Goal: Task Accomplishment & Management: Manage account settings

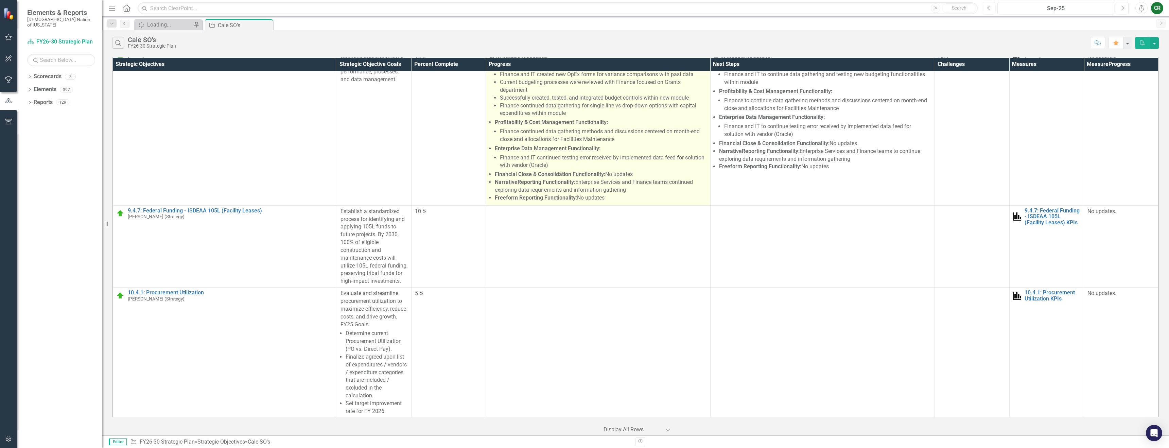
scroll to position [2045, 0]
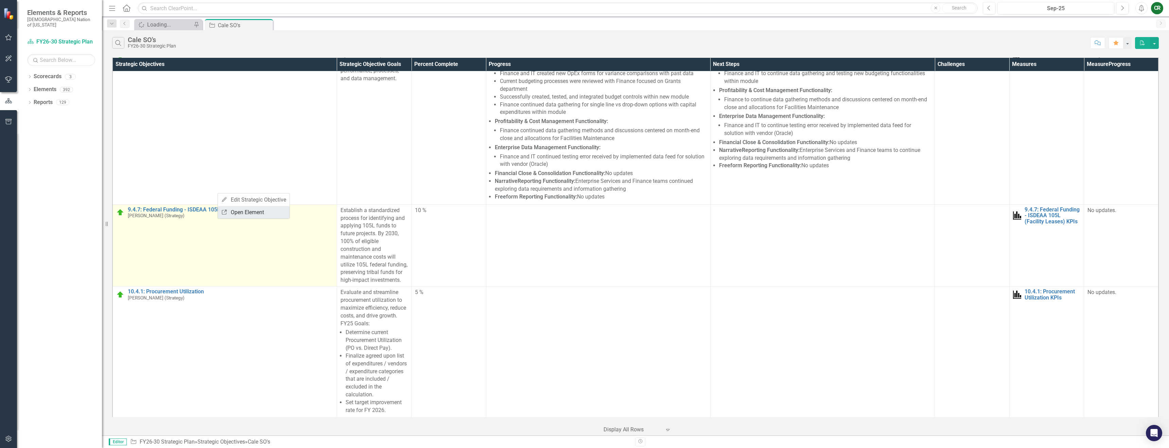
click at [237, 212] on link "Link Open Element" at bounding box center [254, 212] width 72 height 13
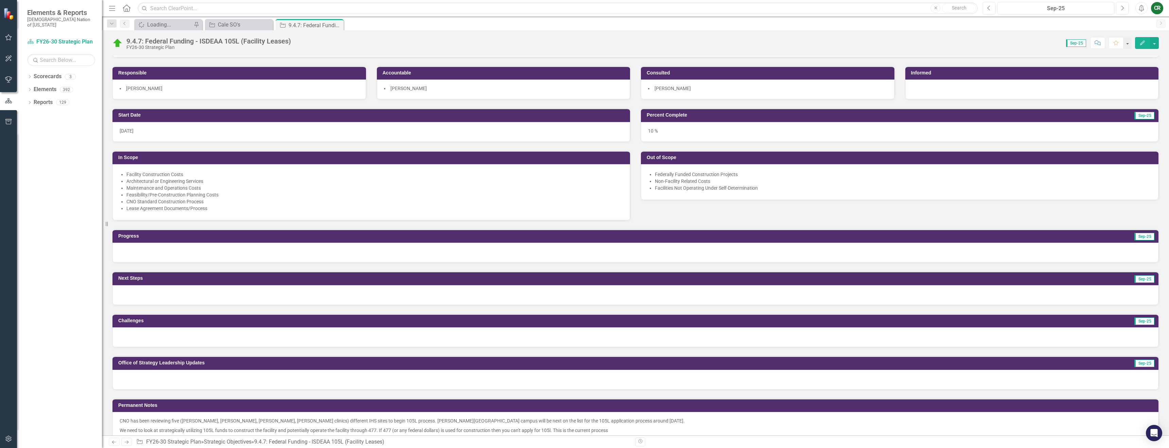
scroll to position [83, 0]
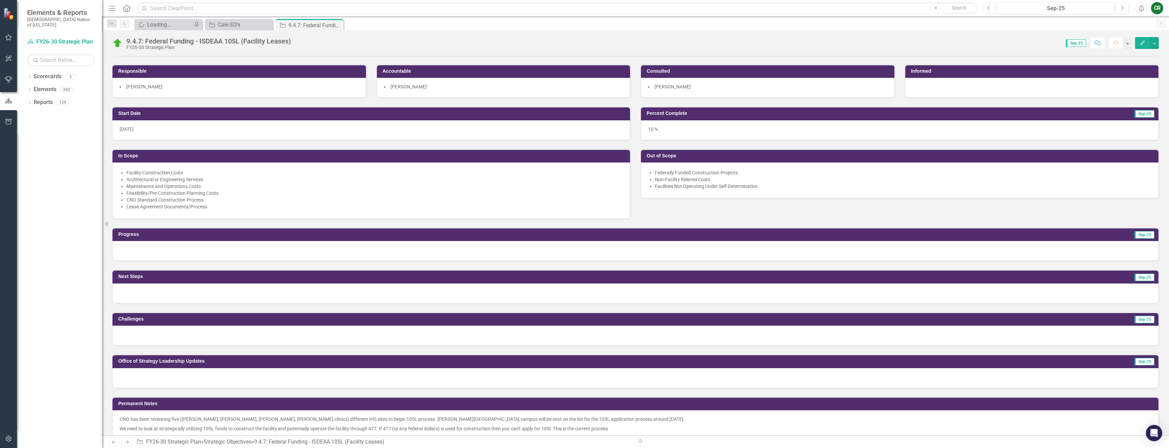
click at [370, 245] on div at bounding box center [635, 251] width 1046 height 20
drag, startPoint x: 370, startPoint y: 245, endPoint x: 362, endPoint y: 246, distance: 8.6
click at [370, 245] on div at bounding box center [635, 251] width 1046 height 20
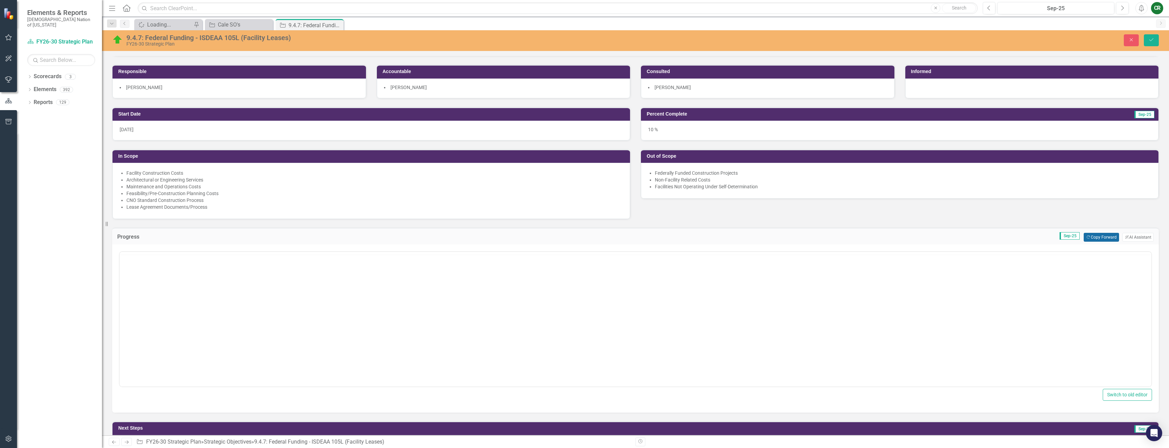
scroll to position [0, 0]
click at [1107, 239] on button "Copy Forward Copy Forward" at bounding box center [1101, 237] width 35 height 9
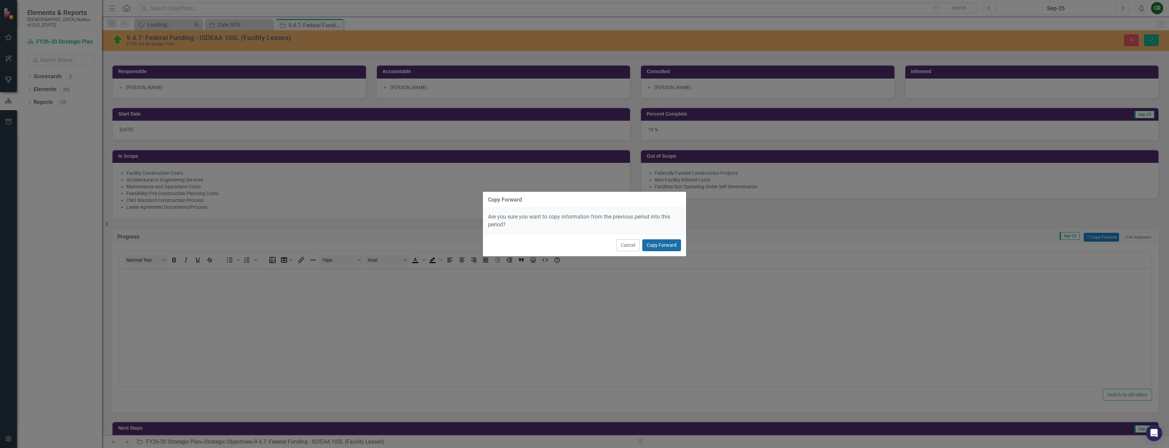
click at [674, 245] on button "Copy Forward" at bounding box center [661, 245] width 39 height 12
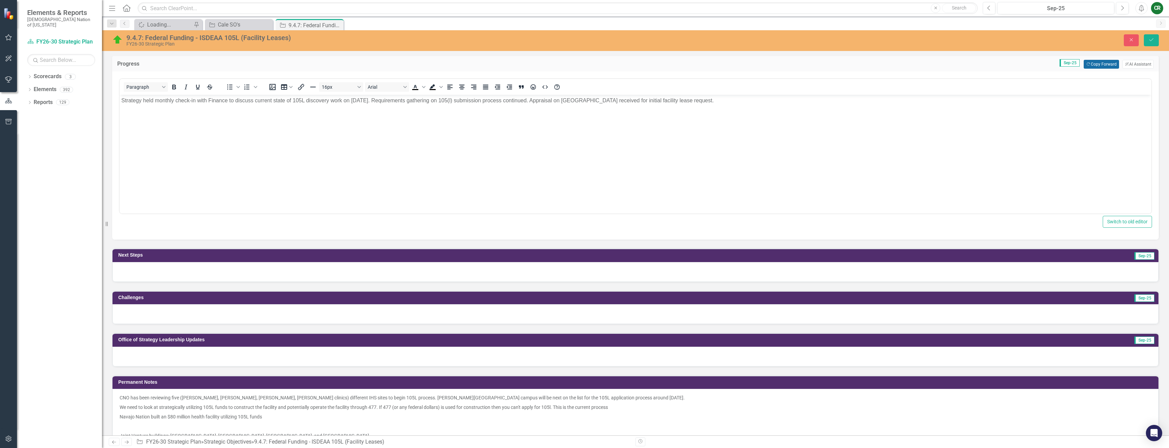
scroll to position [261, 0]
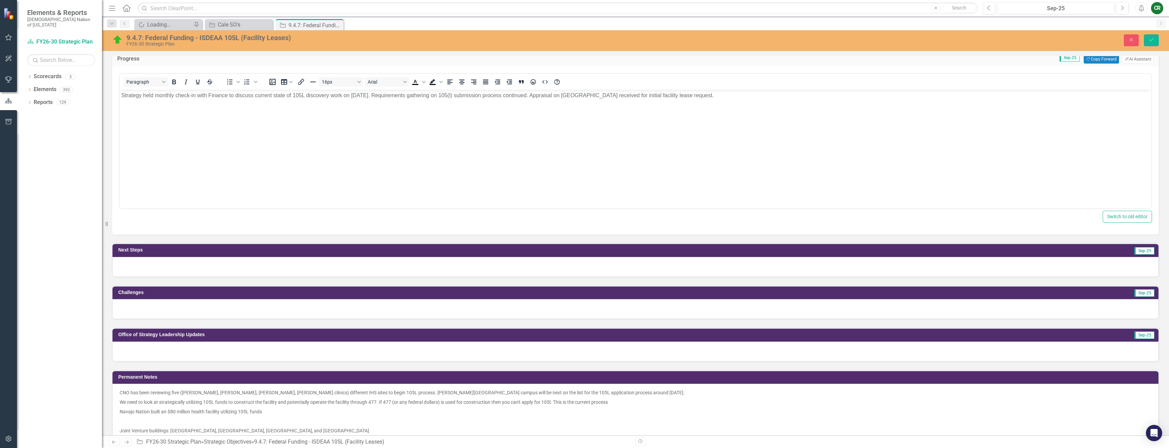
click at [674, 267] on div at bounding box center [635, 267] width 1046 height 20
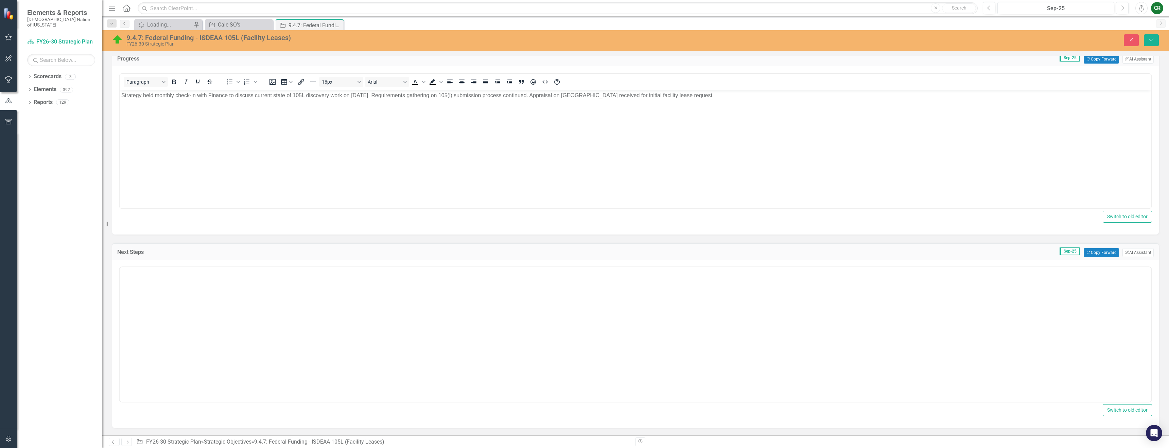
scroll to position [0, 0]
click at [1110, 253] on button "Copy Forward Copy Forward" at bounding box center [1101, 252] width 35 height 9
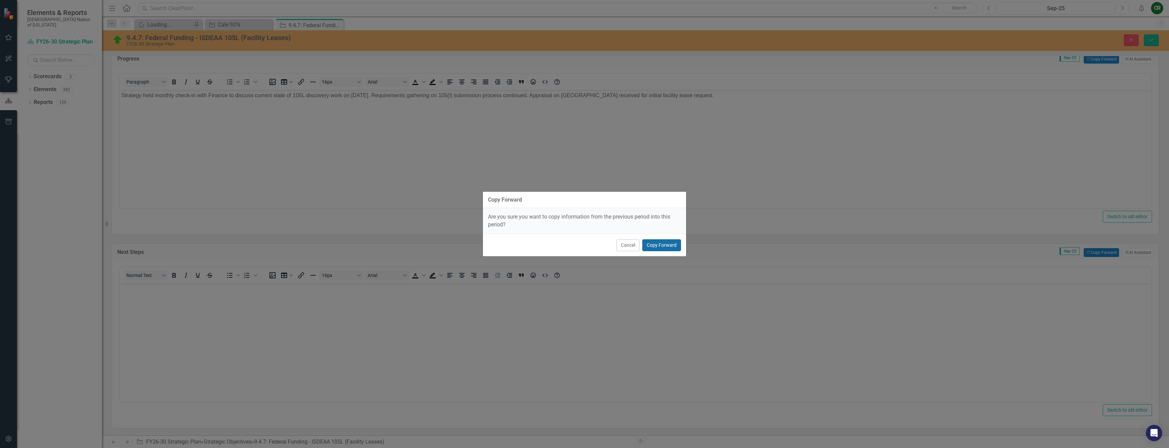
click at [646, 246] on button "Copy Forward" at bounding box center [661, 245] width 39 height 12
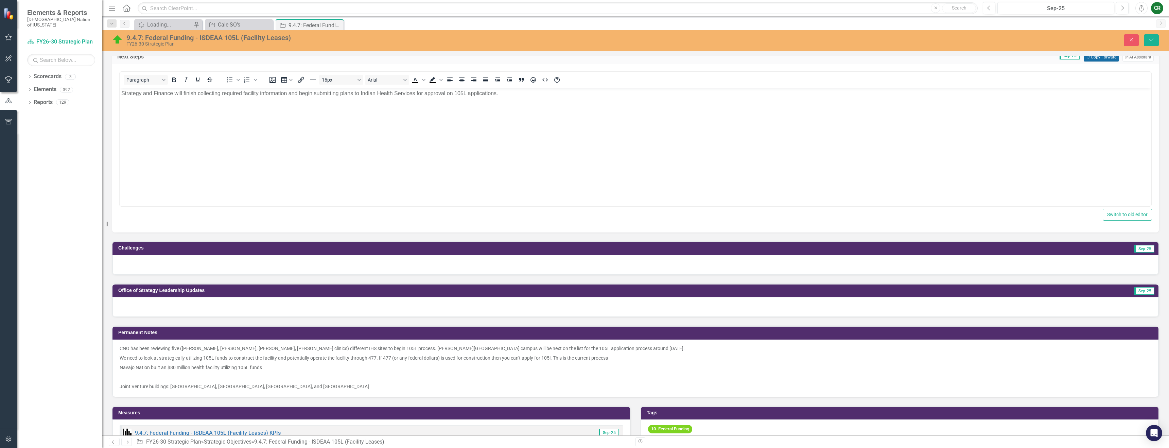
scroll to position [457, 0]
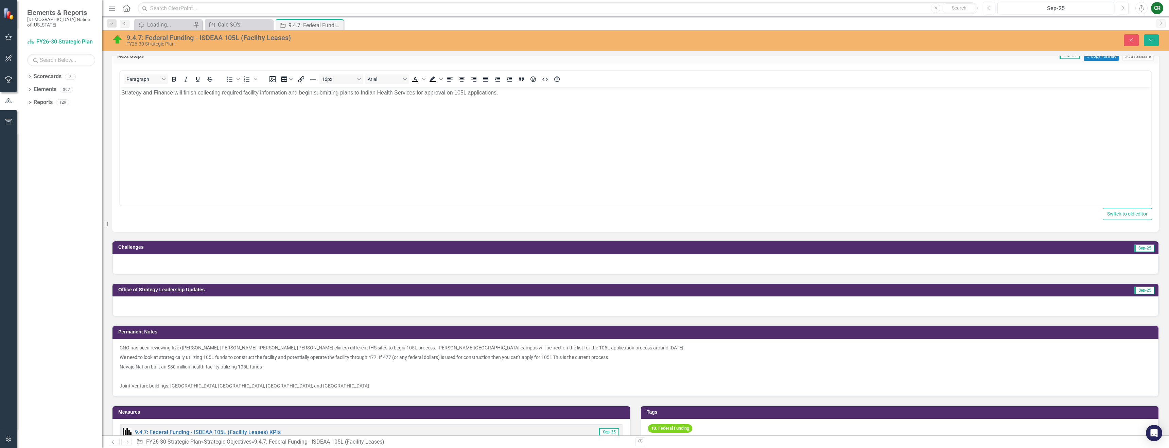
click at [628, 258] on div at bounding box center [635, 264] width 1046 height 20
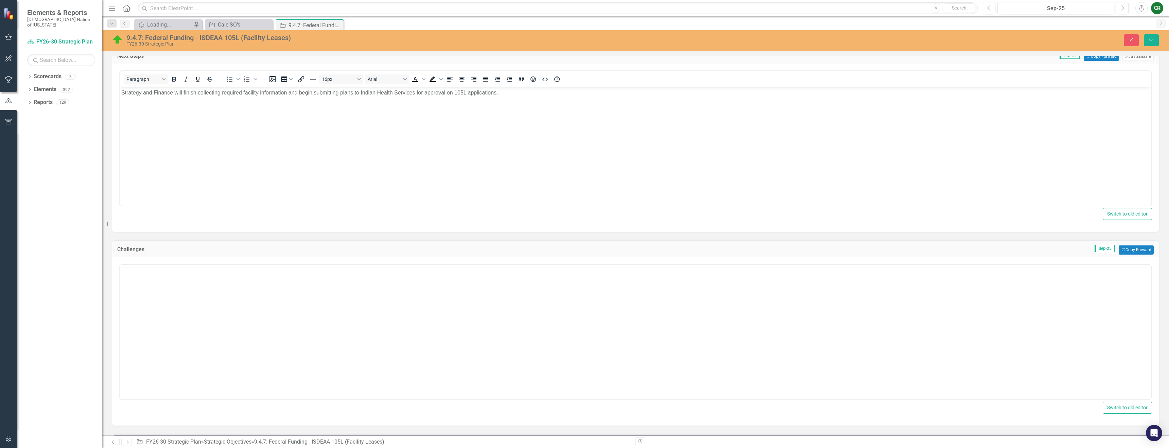
scroll to position [0, 0]
click at [1119, 254] on button "Copy Forward Copy Forward" at bounding box center [1136, 249] width 35 height 9
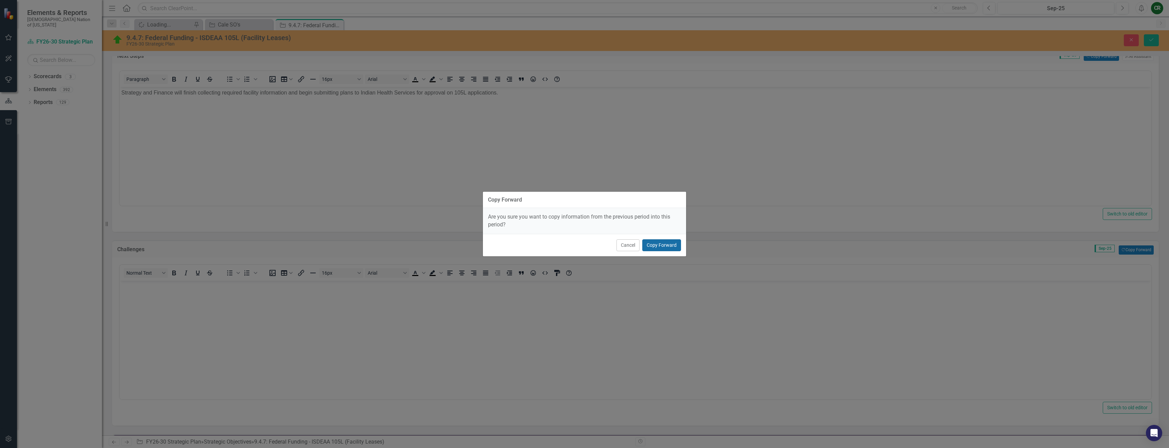
click at [660, 245] on button "Copy Forward" at bounding box center [661, 245] width 39 height 12
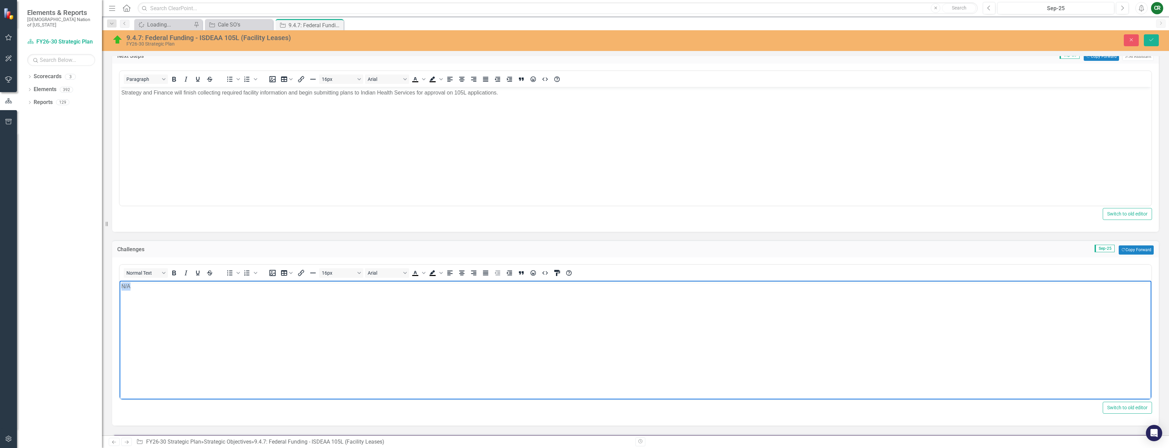
drag, startPoint x: 135, startPoint y: 284, endPoint x: 113, endPoint y: 286, distance: 21.8
click at [120, 286] on html "N/A" at bounding box center [636, 331] width 1032 height 102
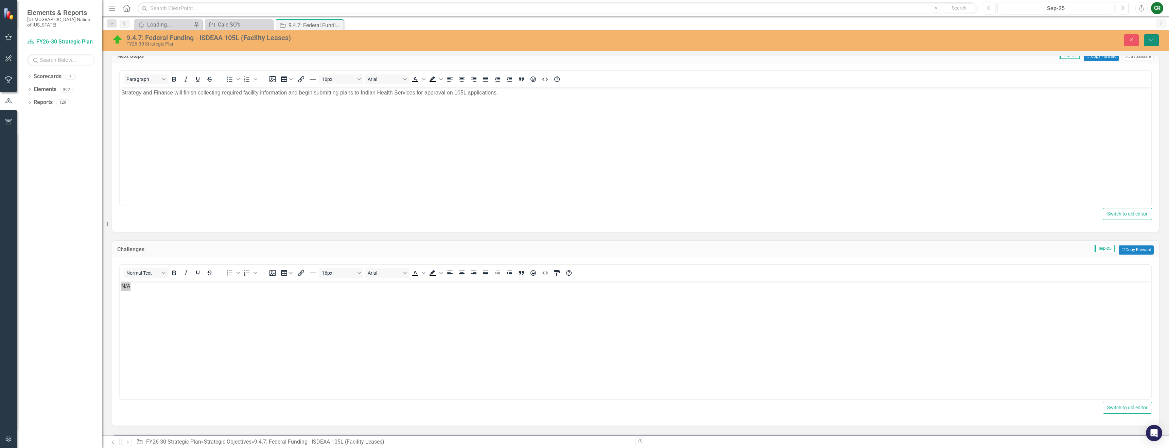
click at [1154, 39] on button "Save" at bounding box center [1151, 40] width 15 height 12
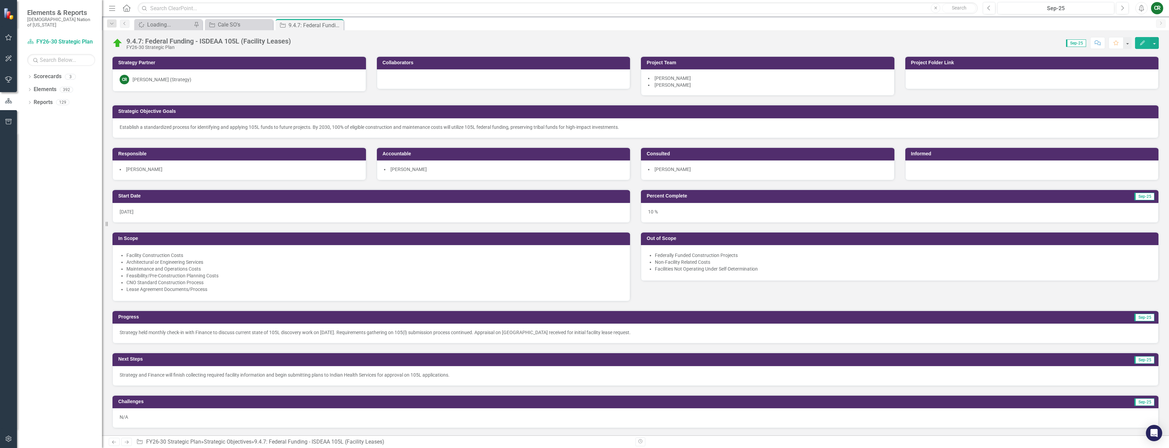
scroll to position [2, 0]
